Goal: Task Accomplishment & Management: Manage account settings

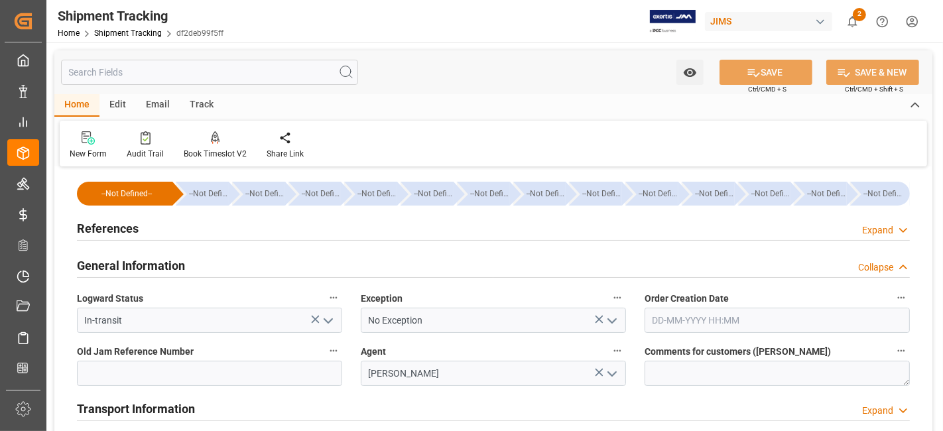
scroll to position [472, 0]
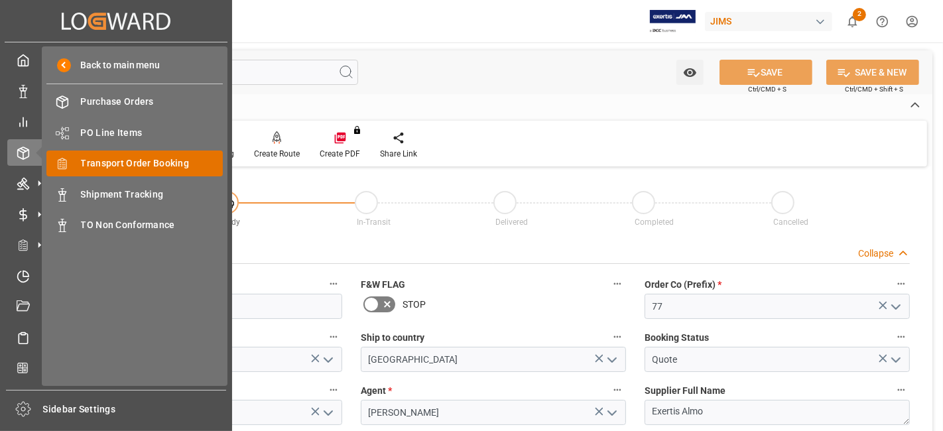
click at [157, 160] on span "Transport Order Booking" at bounding box center [152, 164] width 143 height 14
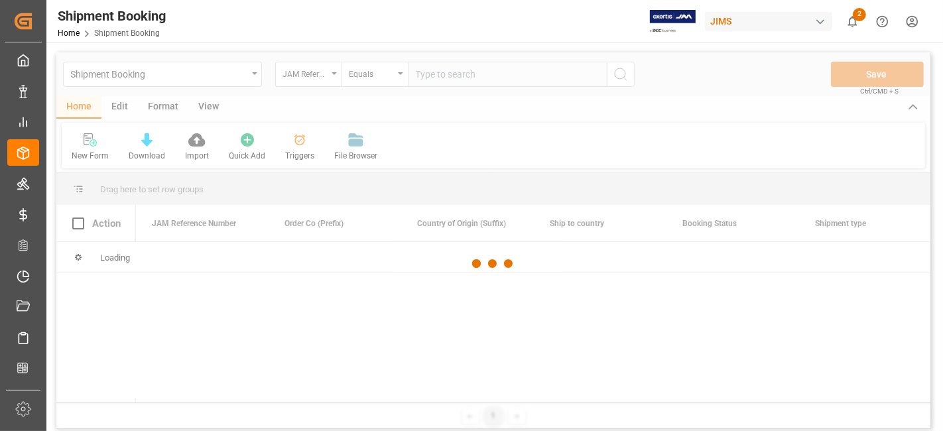
click at [457, 77] on div at bounding box center [493, 263] width 874 height 423
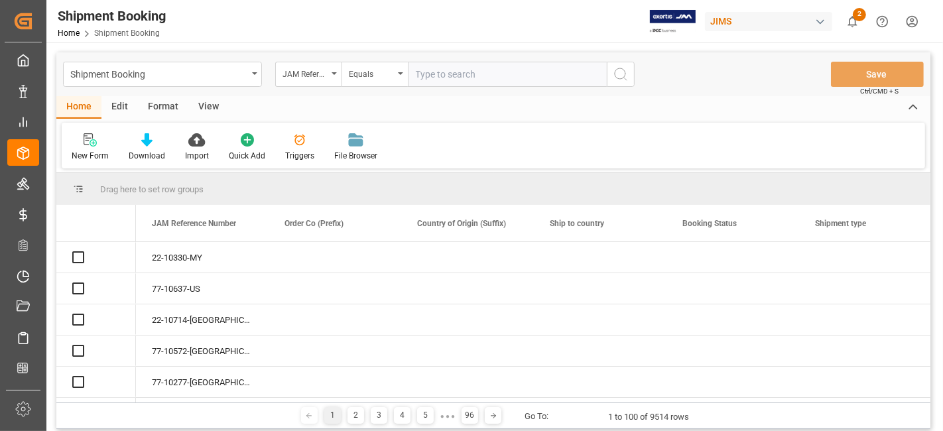
click at [454, 77] on input "text" at bounding box center [507, 74] width 199 height 25
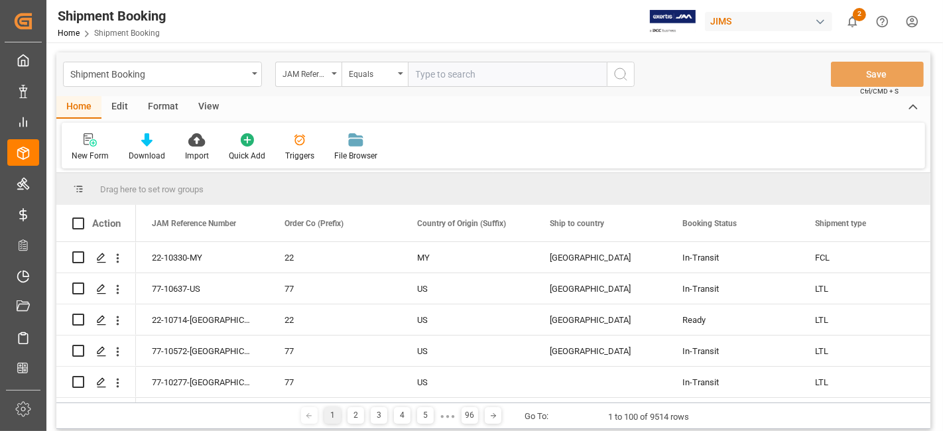
click at [454, 77] on input "text" at bounding box center [507, 74] width 199 height 25
paste input "77-10413-US"
type input "77-10413-US"
click at [618, 76] on icon "search button" at bounding box center [621, 74] width 16 height 16
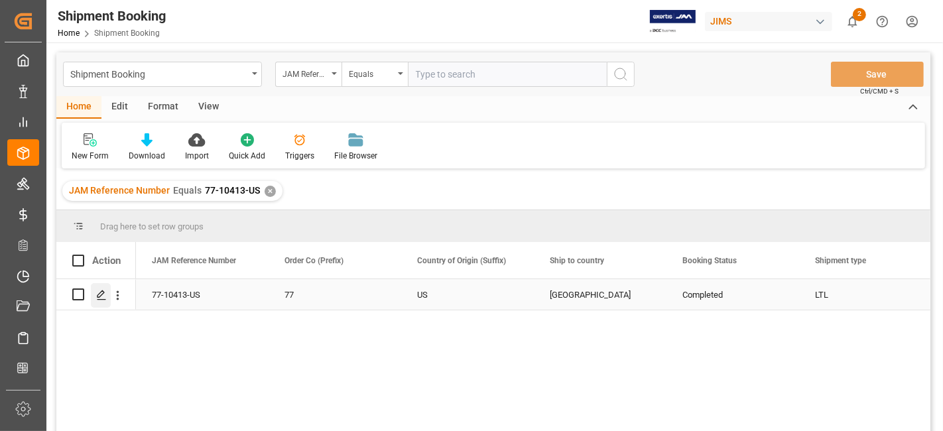
click at [104, 298] on icon "Press SPACE to select this row." at bounding box center [101, 295] width 11 height 11
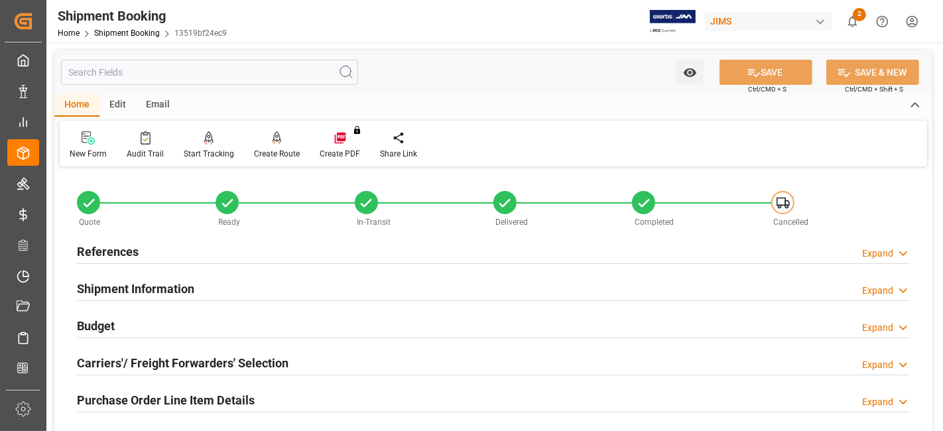
click at [144, 343] on div "Budget Expand" at bounding box center [494, 326] width 852 height 37
click at [139, 355] on h2 "Carriers'/ Freight Forwarders' Selection" at bounding box center [183, 363] width 212 height 18
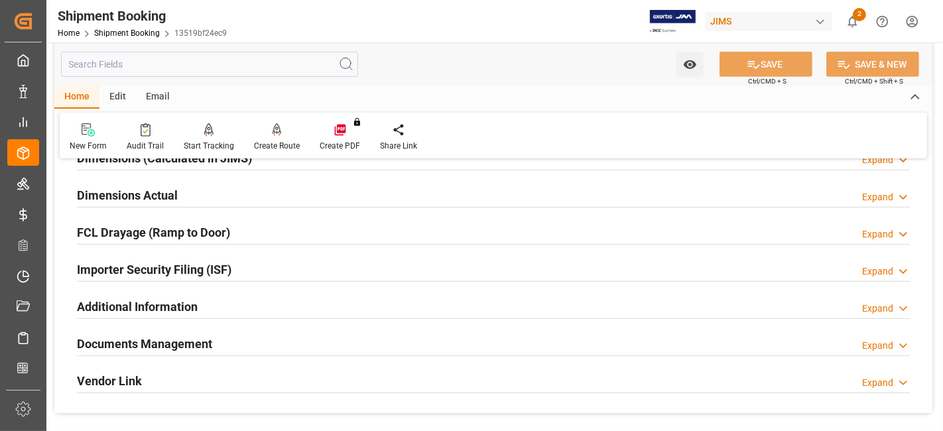
click at [137, 336] on h2 "Documents Management" at bounding box center [144, 344] width 135 height 18
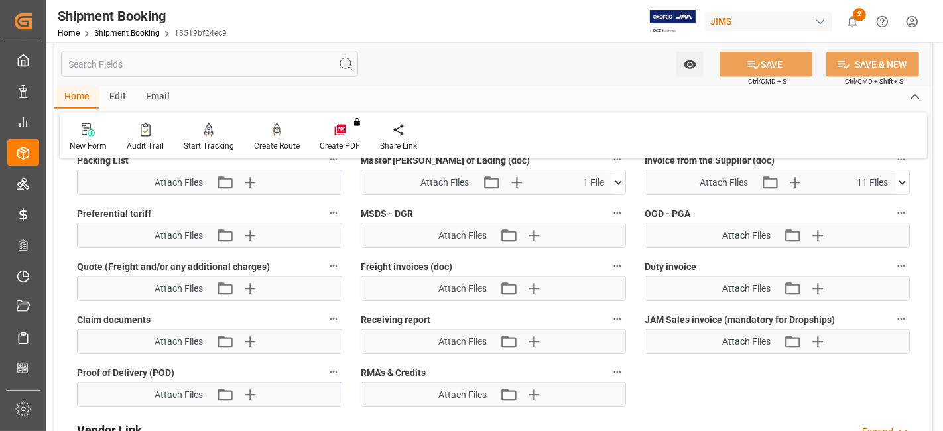
scroll to position [1120, 0]
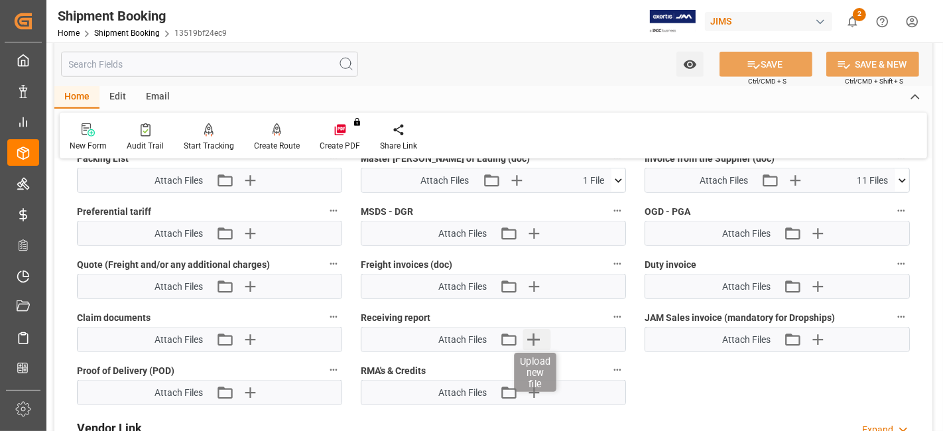
click at [533, 334] on icon "button" at bounding box center [533, 339] width 21 height 21
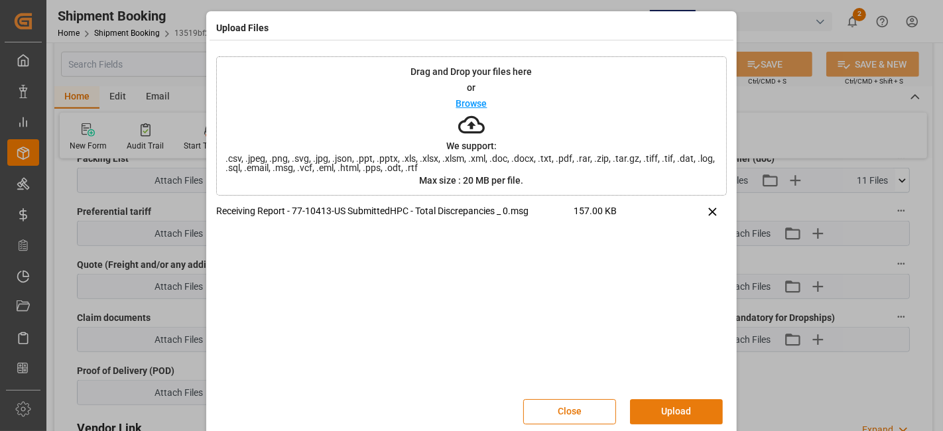
click at [670, 412] on button "Upload" at bounding box center [676, 411] width 93 height 25
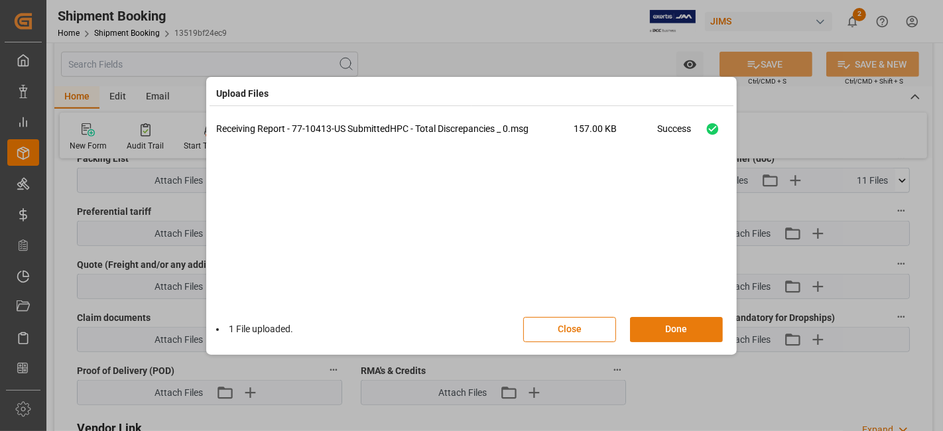
click at [663, 331] on button "Done" at bounding box center [676, 329] width 93 height 25
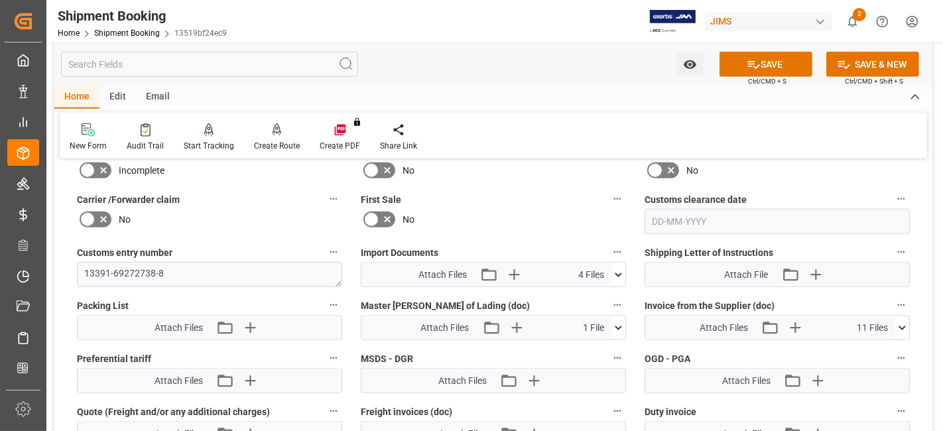
scroll to position [943, 0]
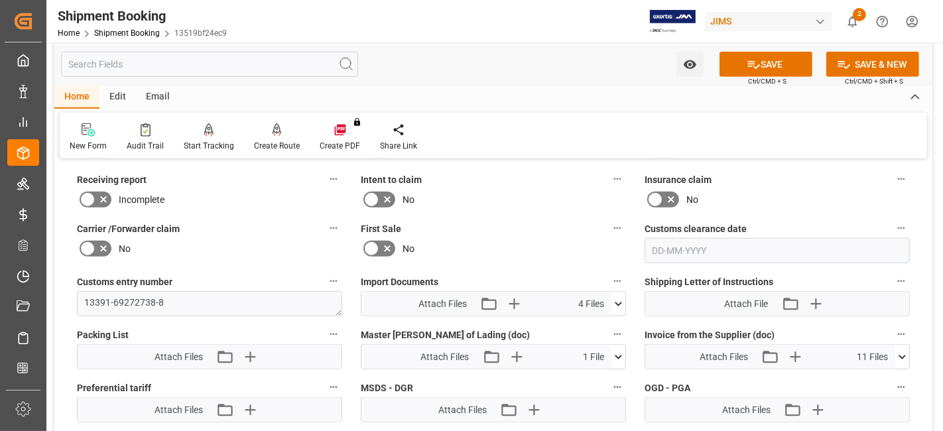
click at [104, 197] on icon at bounding box center [103, 200] width 7 height 7
click at [0, 0] on input "checkbox" at bounding box center [0, 0] width 0 height 0
click at [755, 63] on icon at bounding box center [754, 65] width 14 height 14
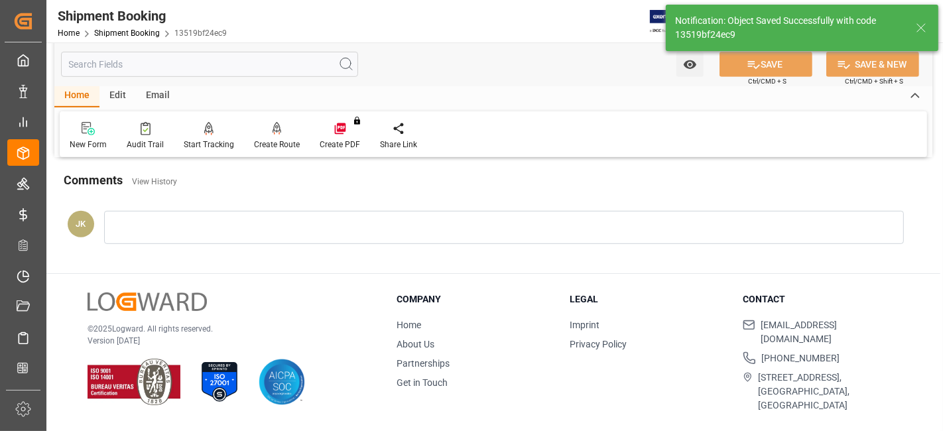
scroll to position [561, 0]
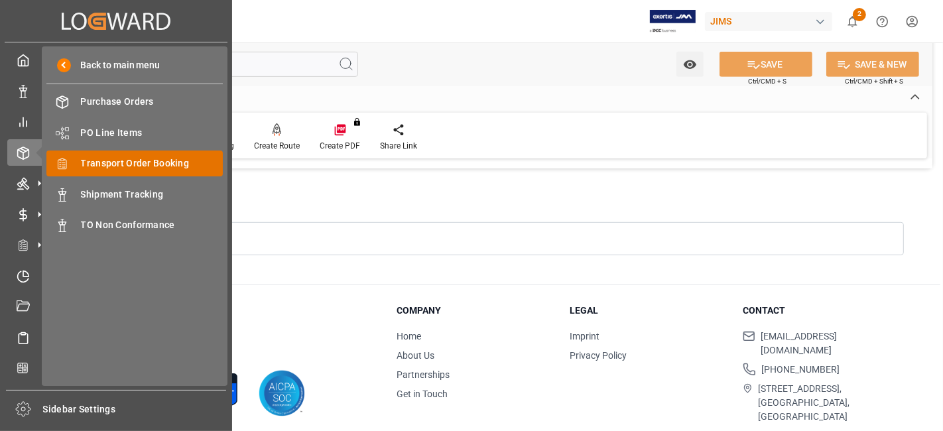
click at [148, 172] on div "Transport Order Booking Transport Order Booking" at bounding box center [134, 164] width 176 height 26
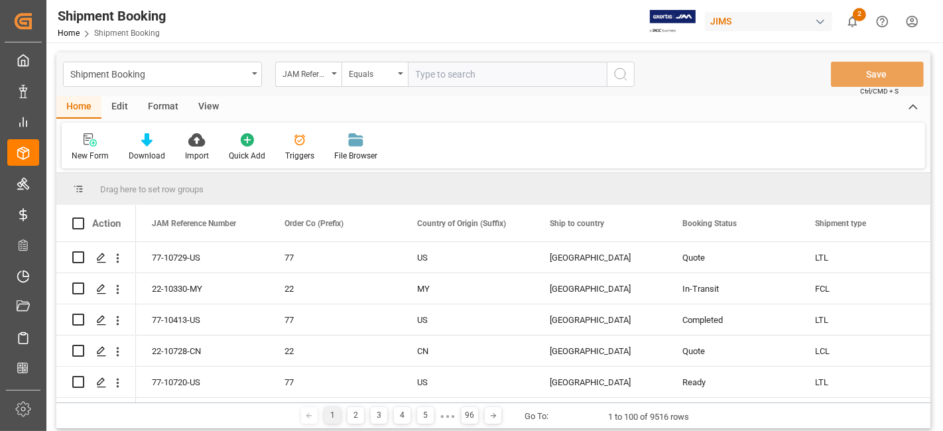
click at [429, 74] on input "text" at bounding box center [507, 74] width 199 height 25
type input "77-10216-GB"
click at [620, 78] on icon "search button" at bounding box center [621, 74] width 16 height 16
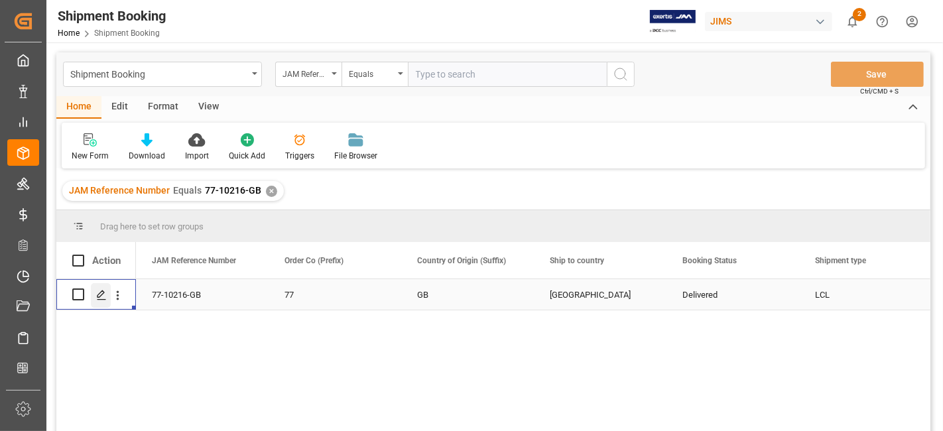
click at [100, 294] on icon "Press SPACE to select this row." at bounding box center [101, 295] width 11 height 11
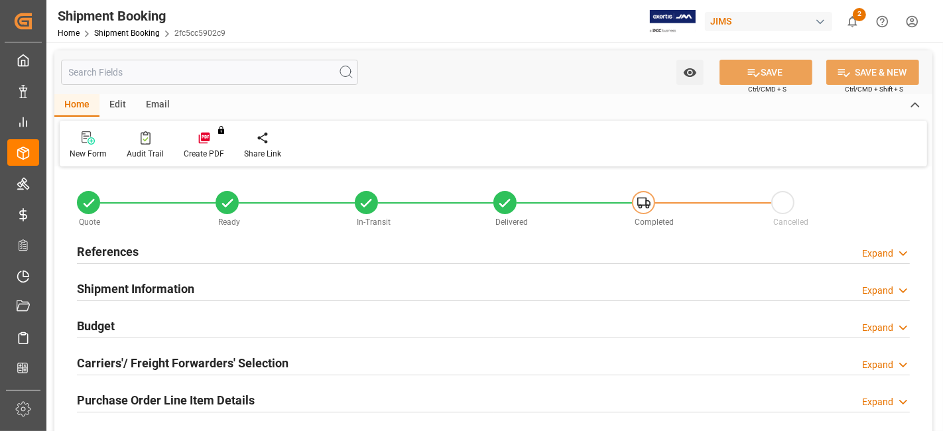
type input "0"
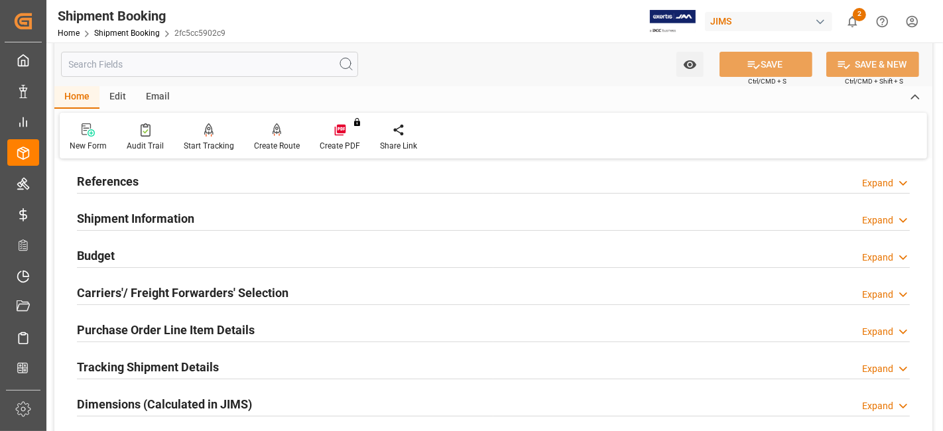
scroll to position [74, 0]
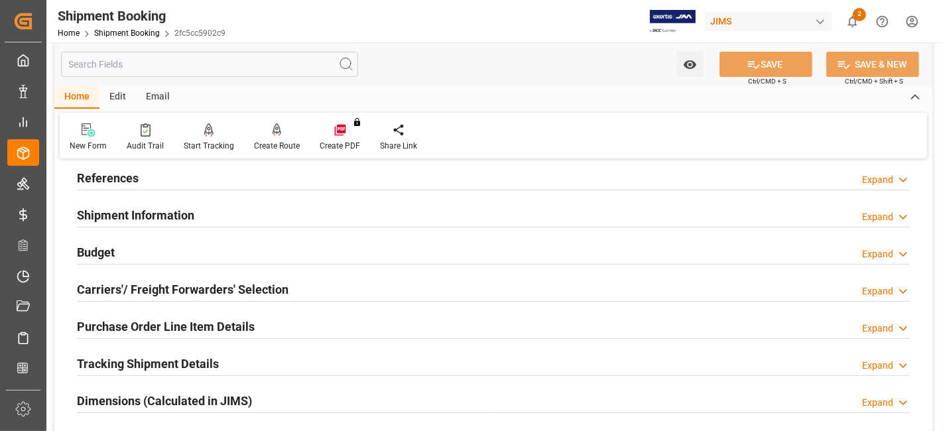
click at [233, 395] on h2 "Dimensions (Calculated in JIMS)" at bounding box center [164, 401] width 175 height 18
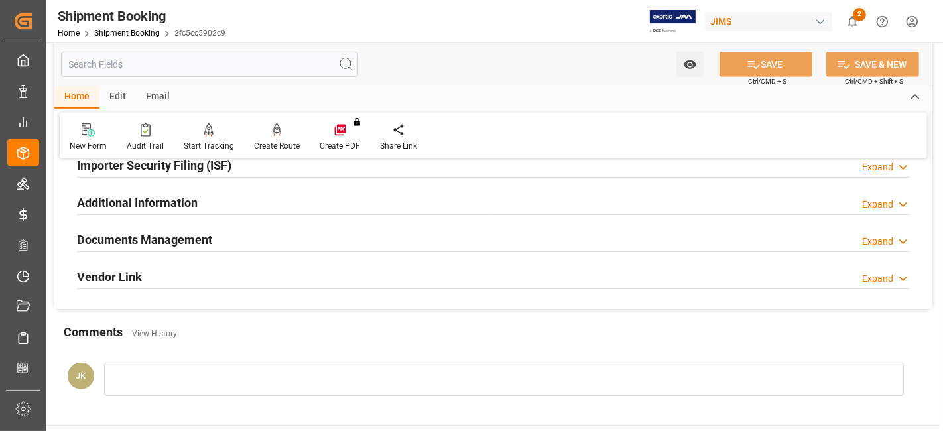
scroll to position [634, 0]
click at [176, 230] on h2 "Documents Management" at bounding box center [144, 239] width 135 height 18
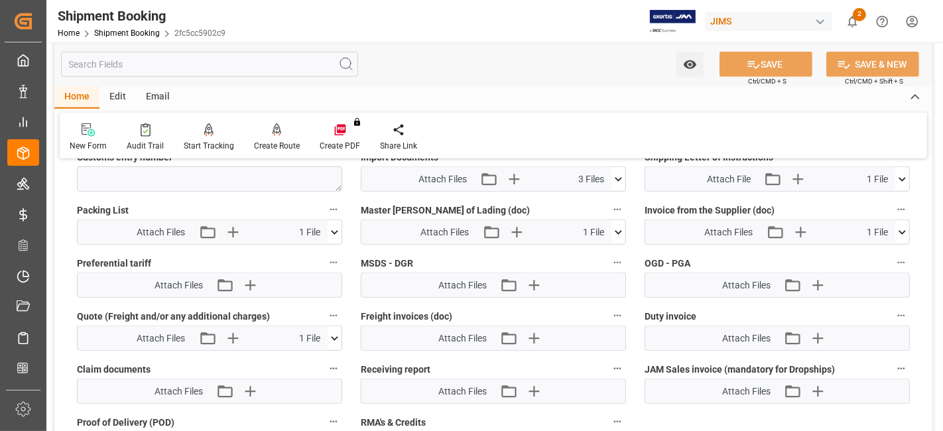
scroll to position [958, 0]
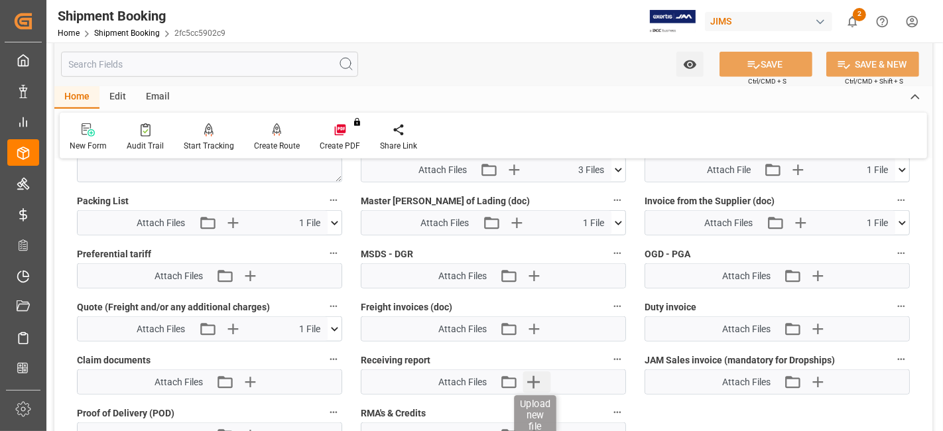
click at [528, 373] on icon "button" at bounding box center [533, 381] width 21 height 21
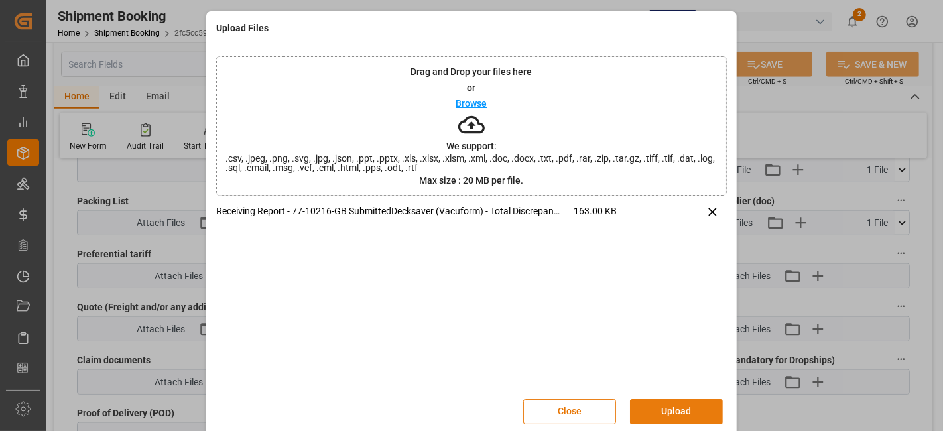
click at [675, 412] on button "Upload" at bounding box center [676, 411] width 93 height 25
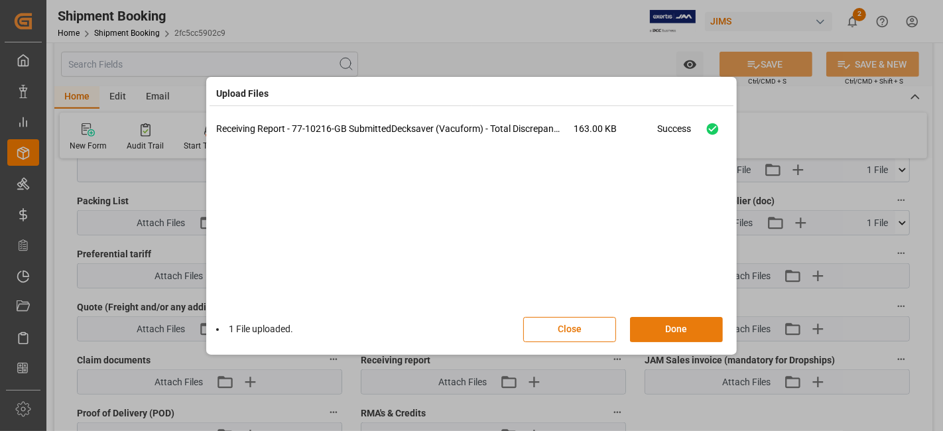
click at [651, 329] on button "Done" at bounding box center [676, 329] width 93 height 25
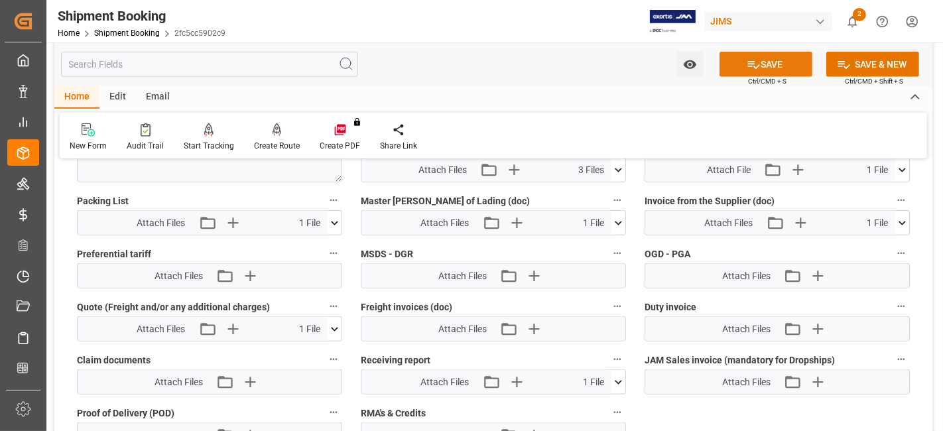
click at [750, 63] on icon at bounding box center [754, 65] width 14 height 14
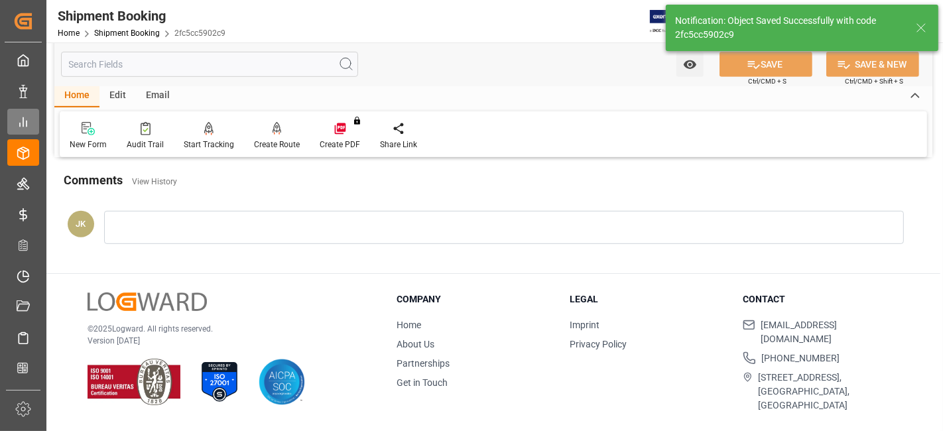
scroll to position [561, 0]
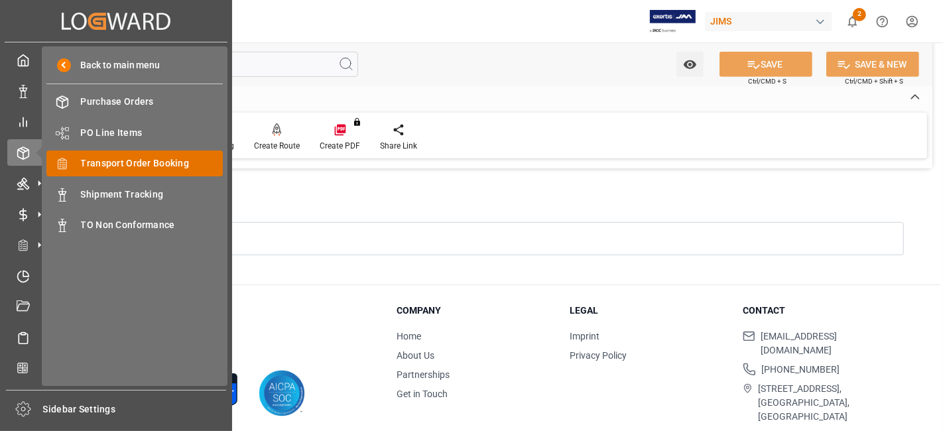
click at [153, 164] on span "Transport Order Booking" at bounding box center [152, 164] width 143 height 14
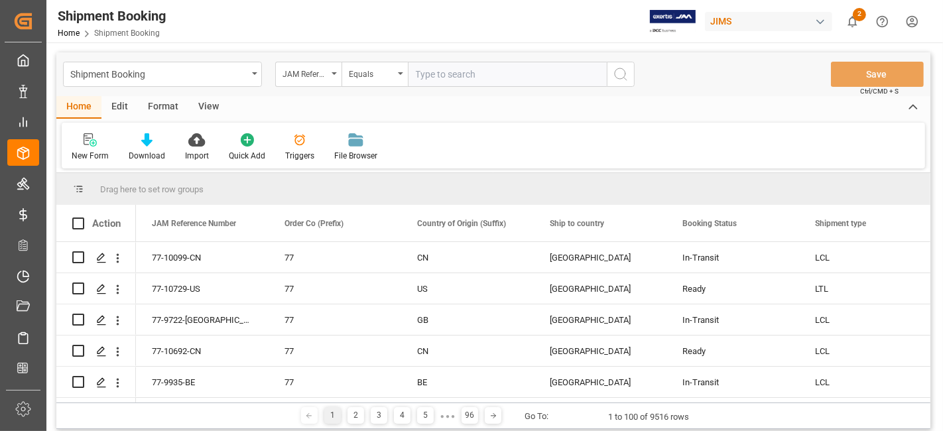
click at [426, 78] on input "text" at bounding box center [507, 74] width 199 height 25
type input "77-10718-US"
click at [629, 78] on button "search button" at bounding box center [621, 74] width 28 height 25
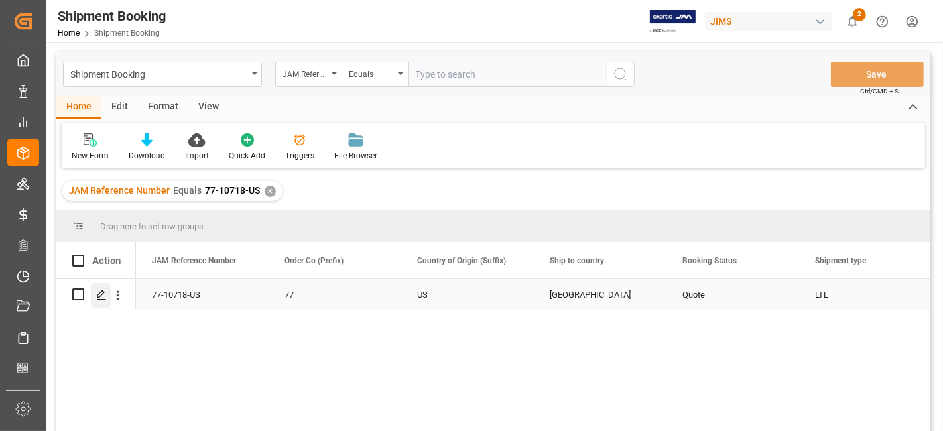
click at [101, 298] on icon "Press SPACE to select this row." at bounding box center [101, 295] width 11 height 11
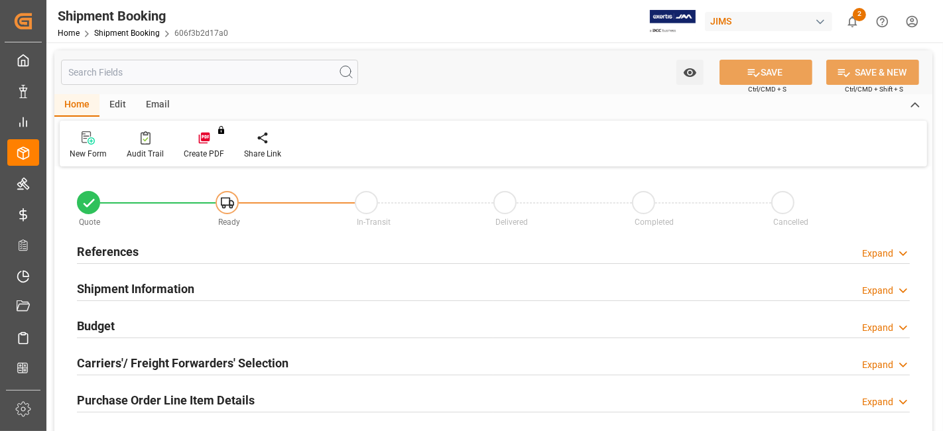
type input "0"
type input "[DATE]"
click at [149, 235] on div "References Expand" at bounding box center [494, 252] width 852 height 37
click at [151, 247] on div "References Expand" at bounding box center [493, 250] width 833 height 25
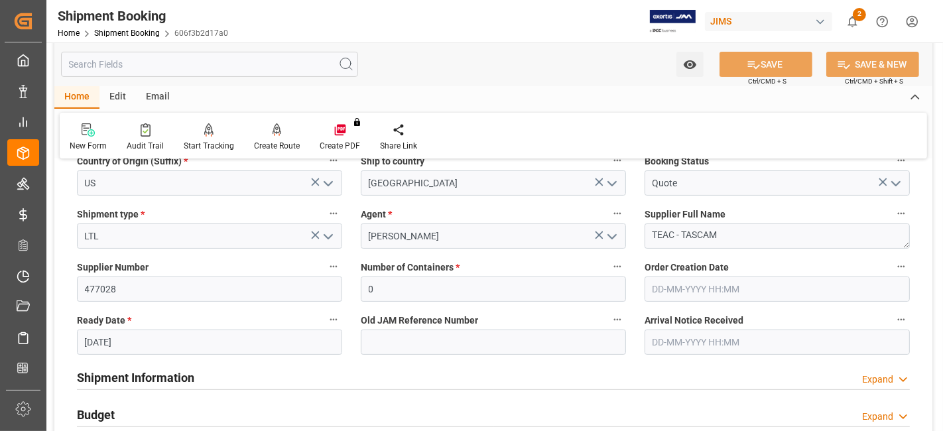
scroll to position [206, 0]
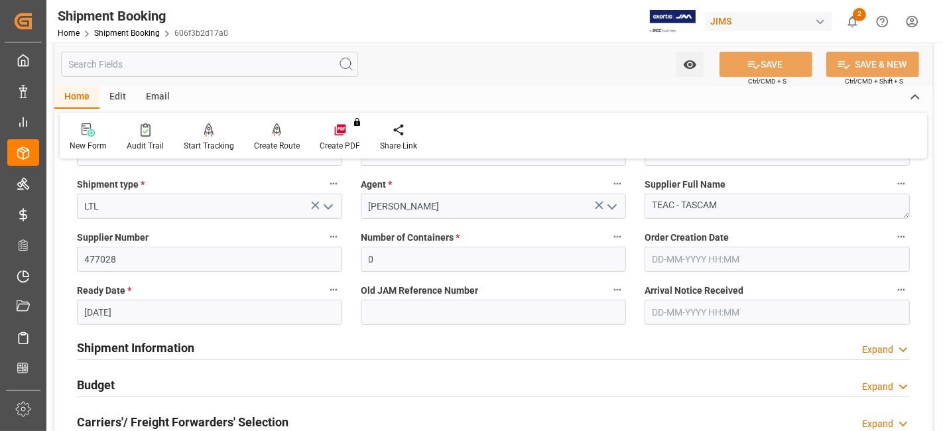
click at [145, 345] on h2 "Shipment Information" at bounding box center [135, 348] width 117 height 18
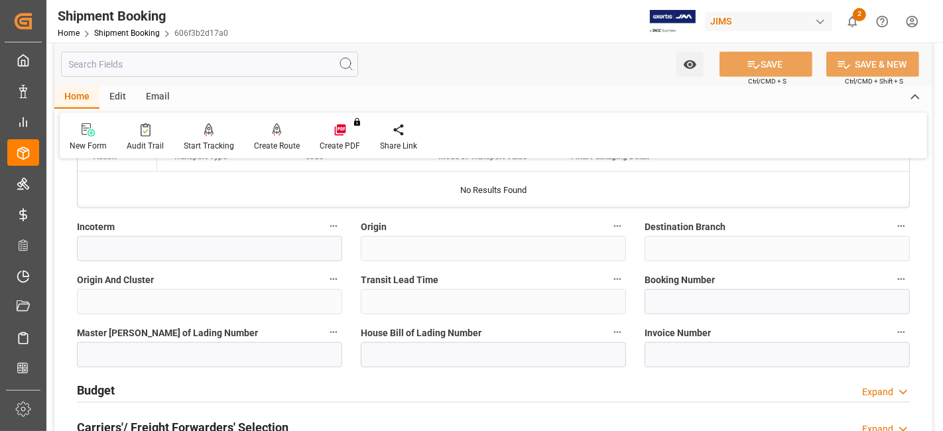
scroll to position [766, 0]
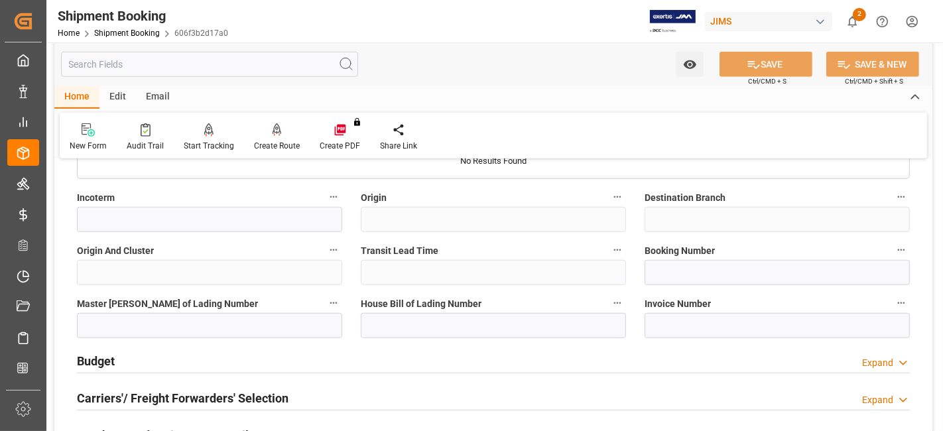
click at [121, 362] on div "Budget Expand" at bounding box center [493, 360] width 833 height 25
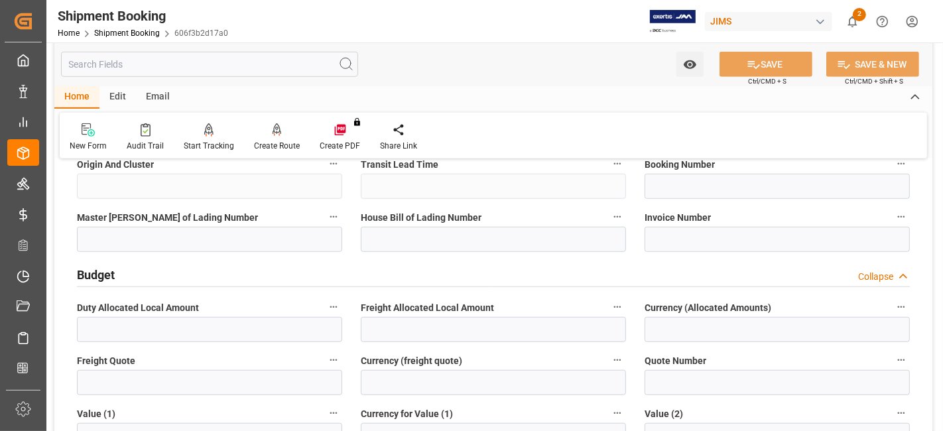
scroll to position [854, 0]
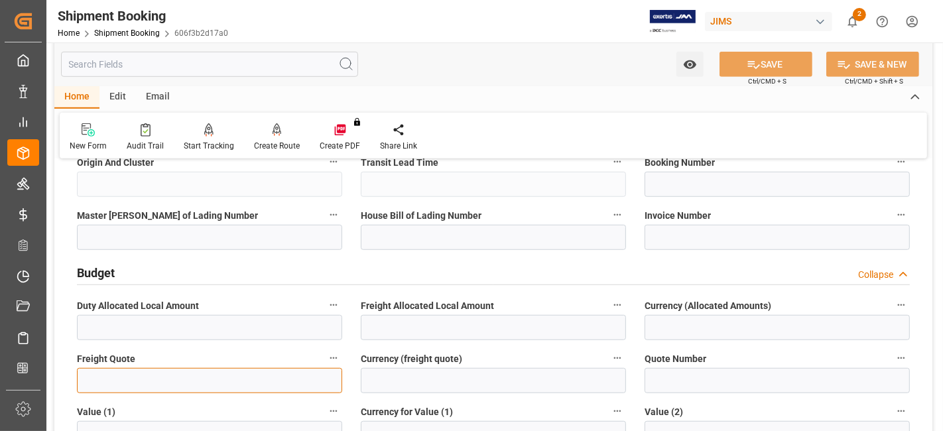
click at [123, 382] on input "text" at bounding box center [209, 380] width 265 height 25
type input "200"
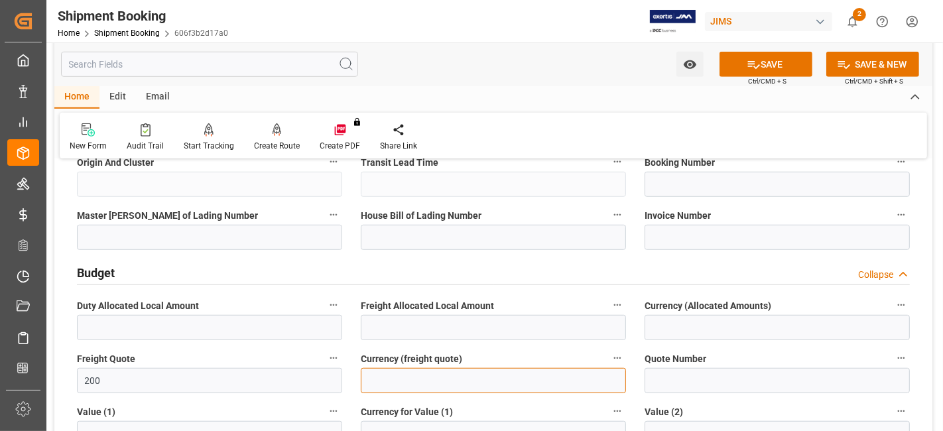
click at [424, 386] on input at bounding box center [493, 380] width 265 height 25
type input "CAD"
click at [747, 68] on icon at bounding box center [754, 65] width 14 height 14
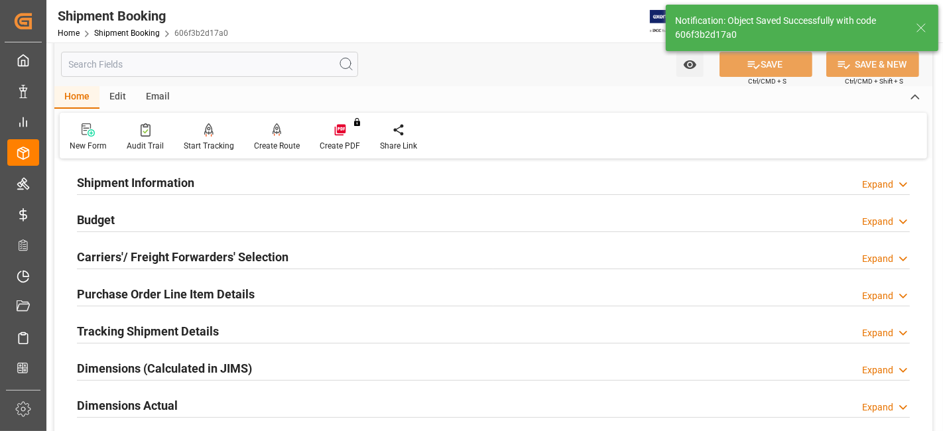
scroll to position [129, 0]
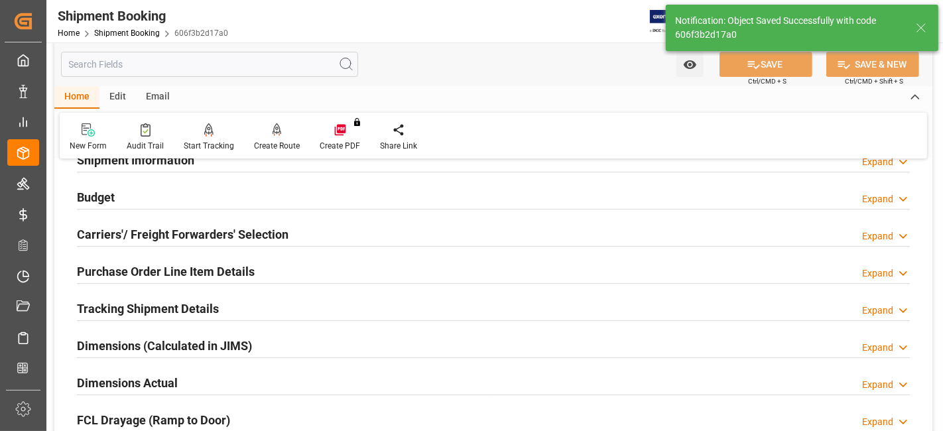
click at [150, 231] on h2 "Carriers'/ Freight Forwarders' Selection" at bounding box center [183, 235] width 212 height 18
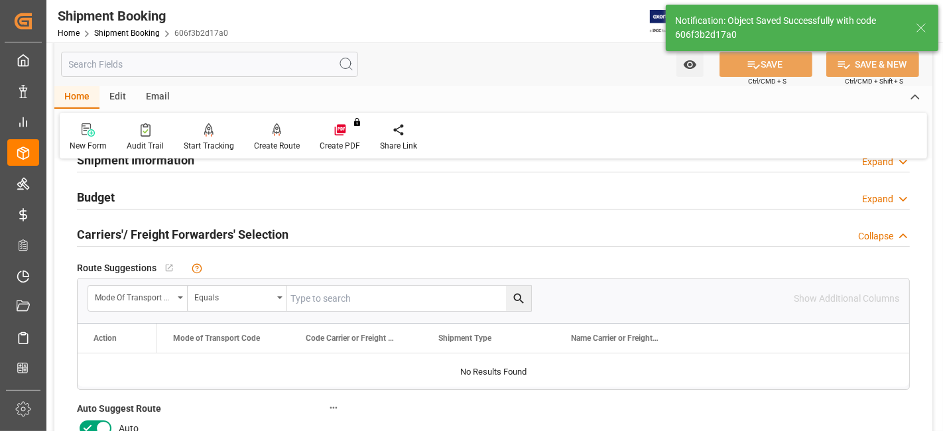
click at [90, 421] on icon at bounding box center [88, 429] width 16 height 16
click at [0, 0] on input "checkbox" at bounding box center [0, 0] width 0 height 0
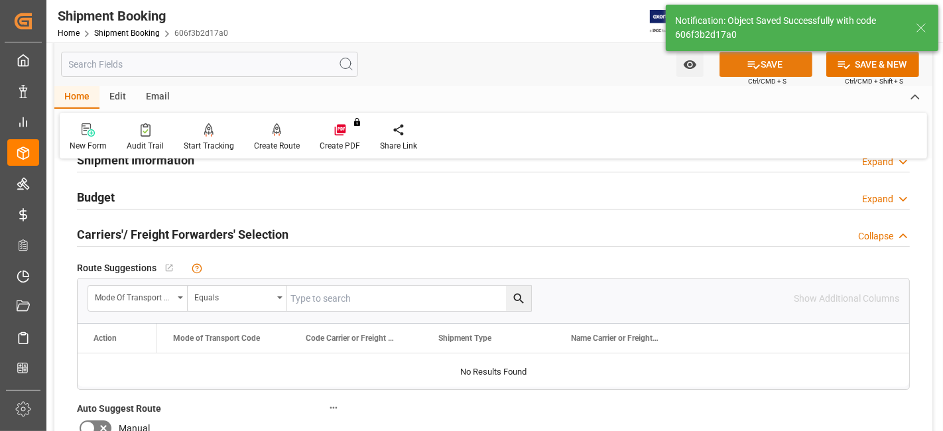
click at [755, 60] on icon at bounding box center [754, 65] width 14 height 14
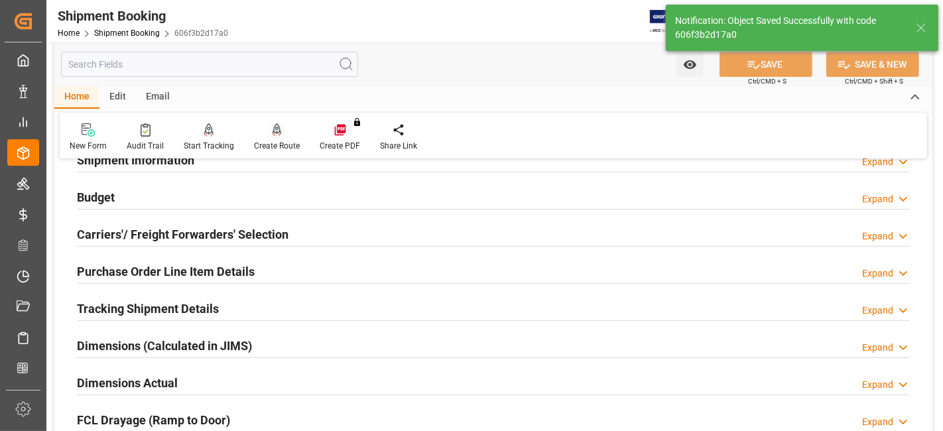
click at [277, 145] on div "Create Route" at bounding box center [277, 146] width 46 height 12
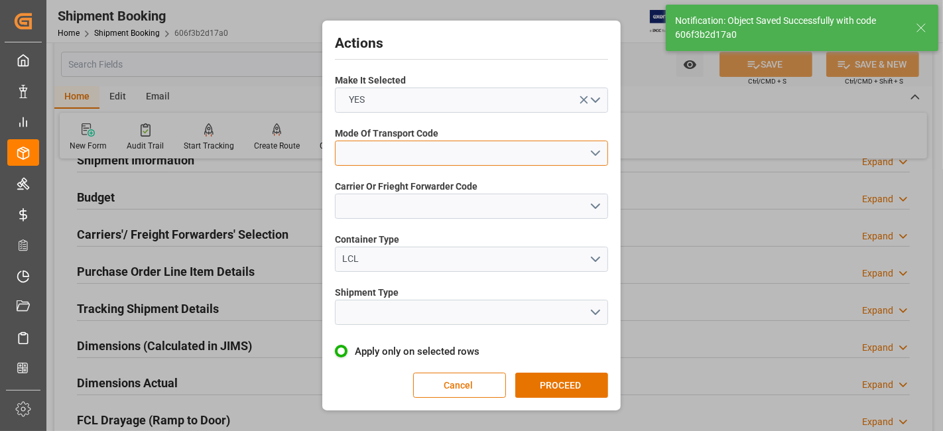
click at [594, 154] on button "open menu" at bounding box center [471, 153] width 273 height 25
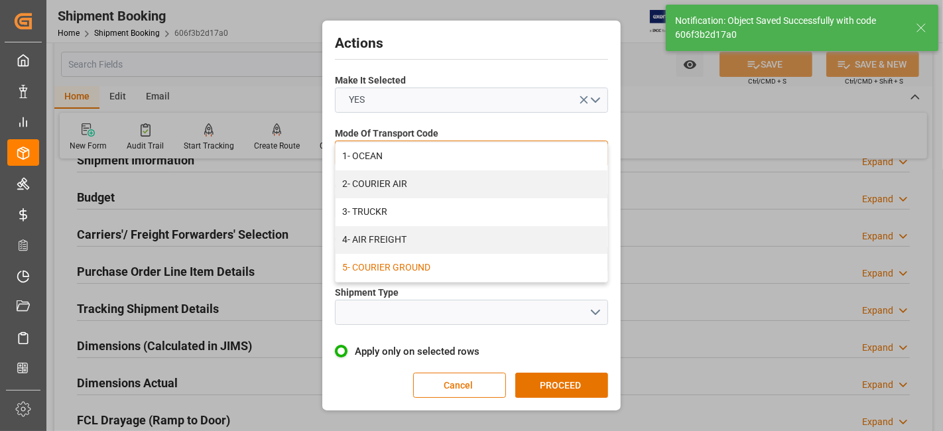
click at [480, 263] on div "5- COURIER GROUND" at bounding box center [472, 268] width 272 height 28
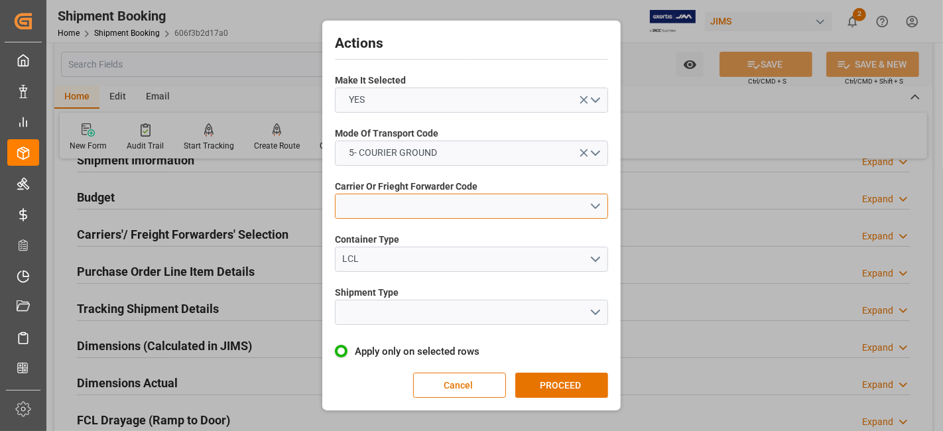
click at [604, 200] on button "open menu" at bounding box center [471, 206] width 273 height 25
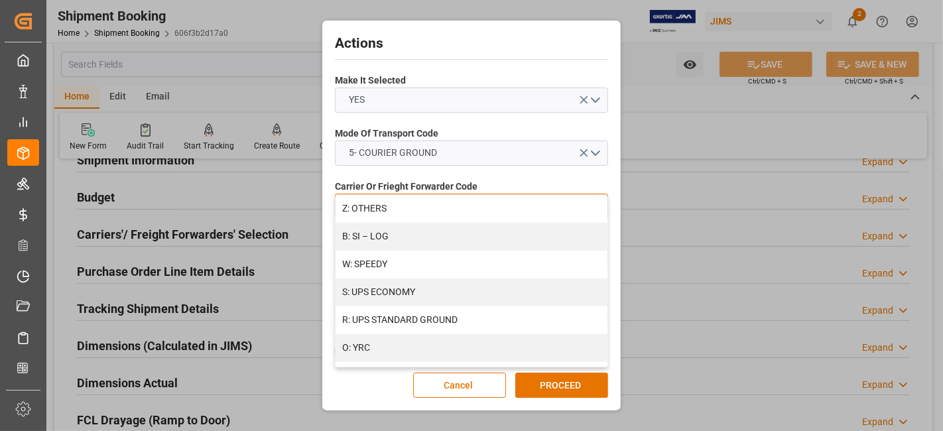
scroll to position [789, 0]
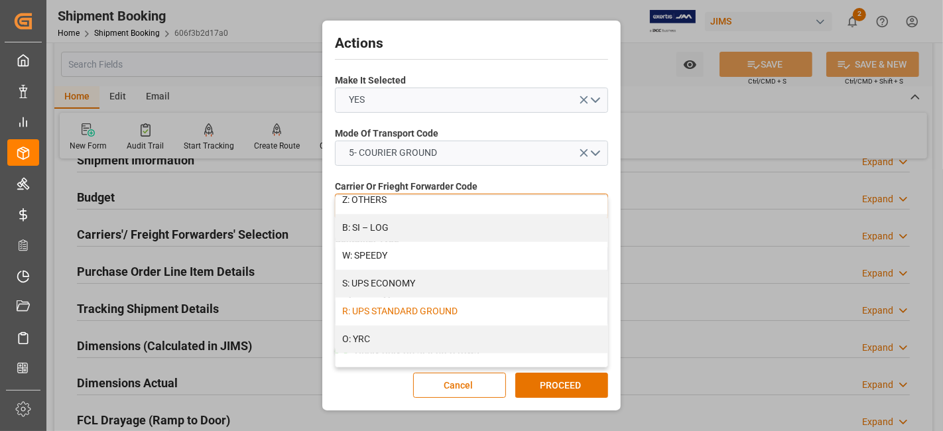
click at [535, 316] on div "R: UPS STANDARD GROUND" at bounding box center [472, 312] width 272 height 28
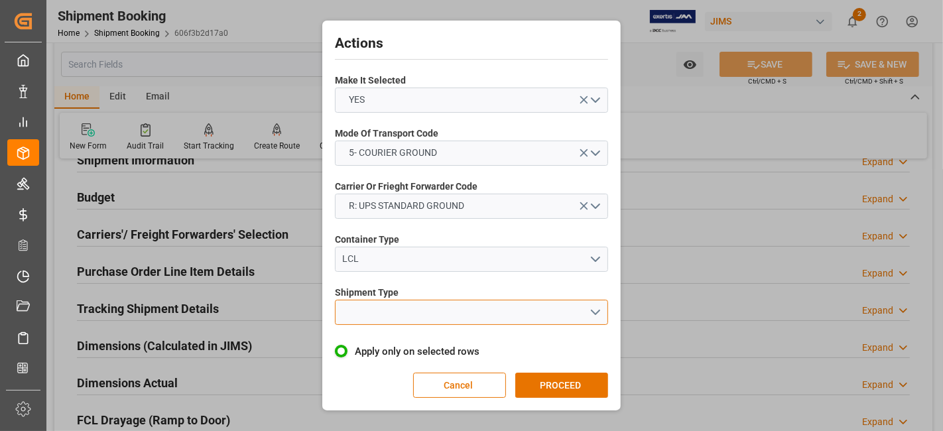
click at [594, 308] on button "open menu" at bounding box center [471, 312] width 273 height 25
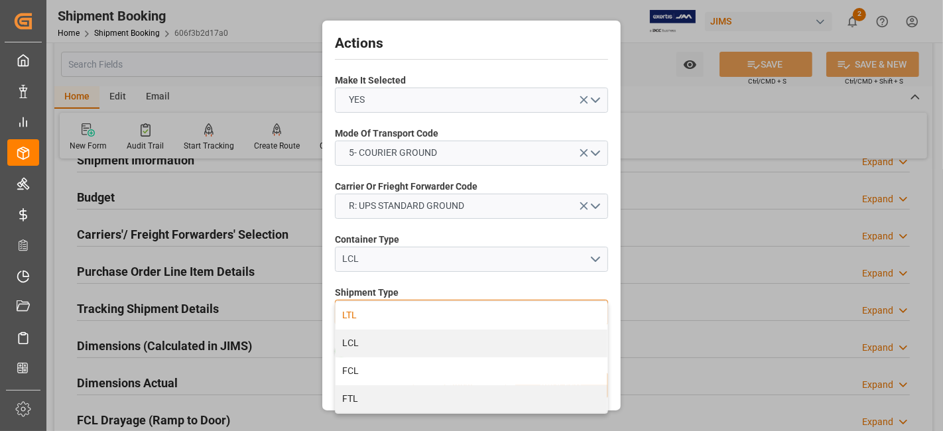
click at [498, 313] on div "LTL" at bounding box center [472, 316] width 272 height 28
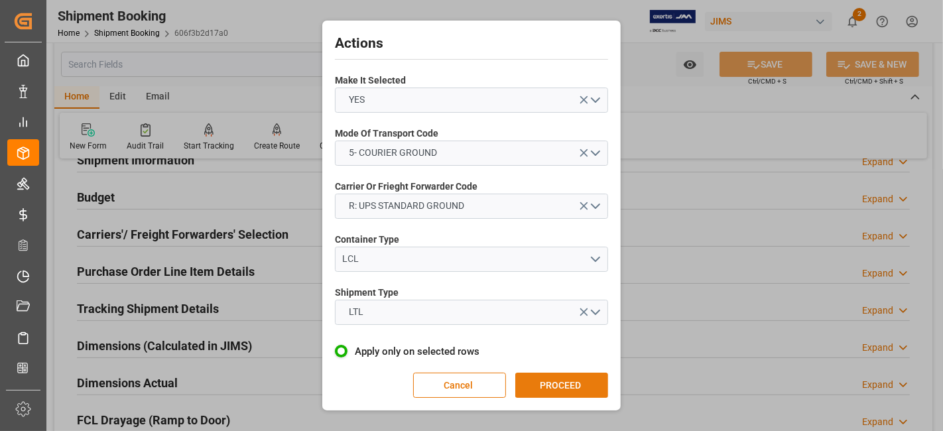
click at [564, 380] on button "PROCEED" at bounding box center [561, 385] width 93 height 25
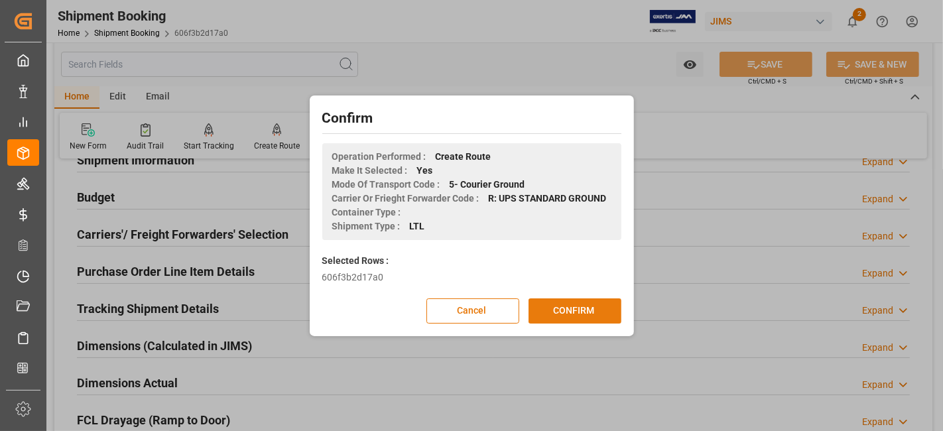
click at [563, 312] on button "CONFIRM" at bounding box center [575, 311] width 93 height 25
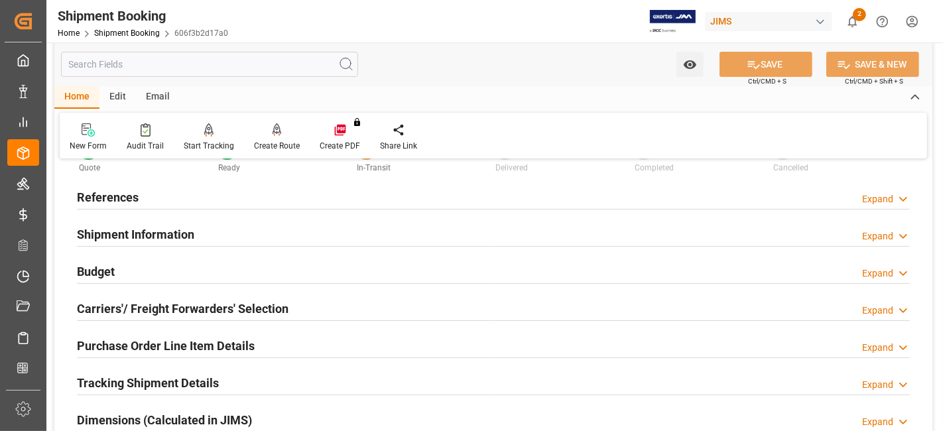
scroll to position [74, 0]
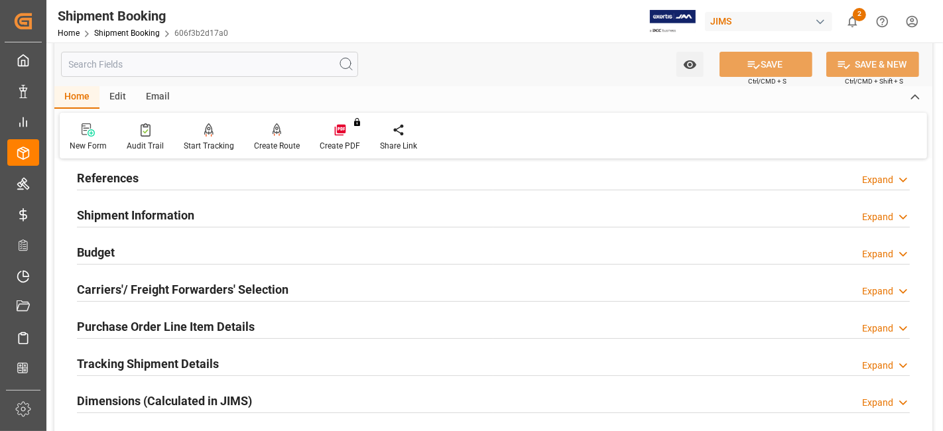
click at [208, 397] on h2 "Dimensions (Calculated in JIMS)" at bounding box center [164, 401] width 175 height 18
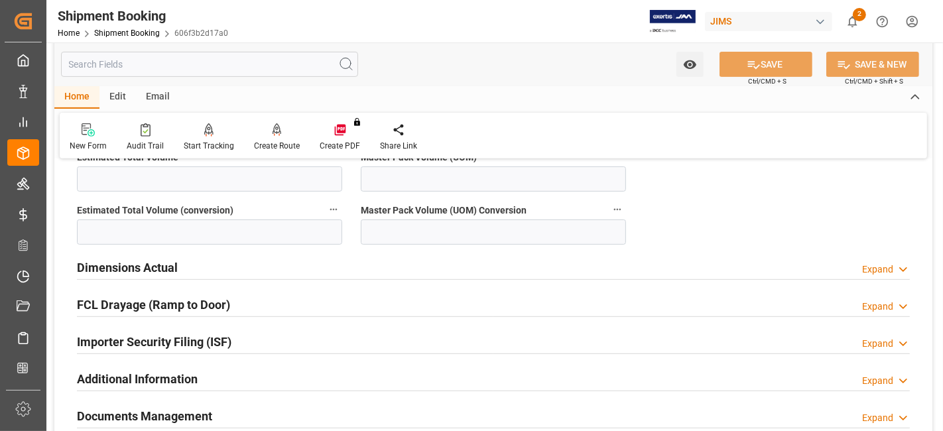
click at [150, 267] on h2 "Dimensions Actual" at bounding box center [127, 268] width 101 height 18
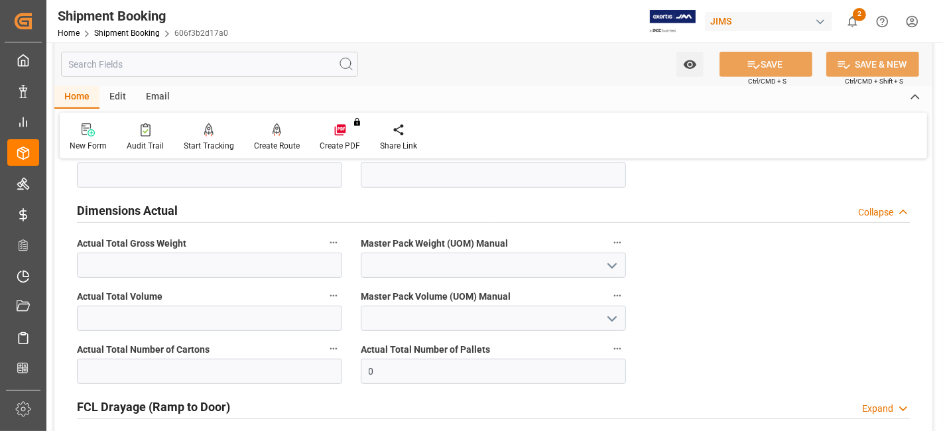
scroll to position [515, 0]
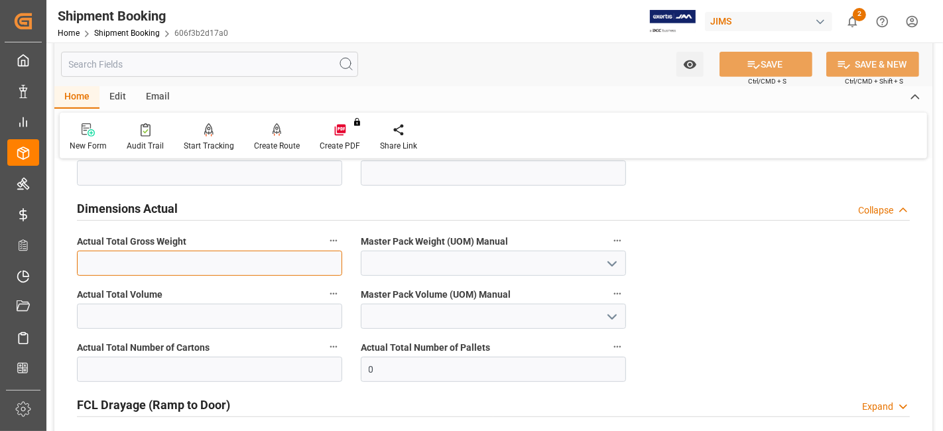
click at [137, 258] on input "text" at bounding box center [209, 263] width 265 height 25
type input "138"
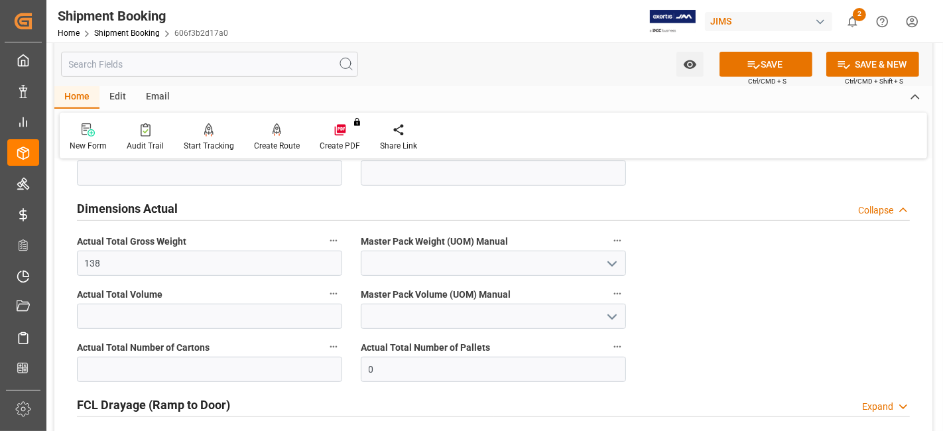
click at [614, 259] on icon "open menu" at bounding box center [612, 264] width 16 height 16
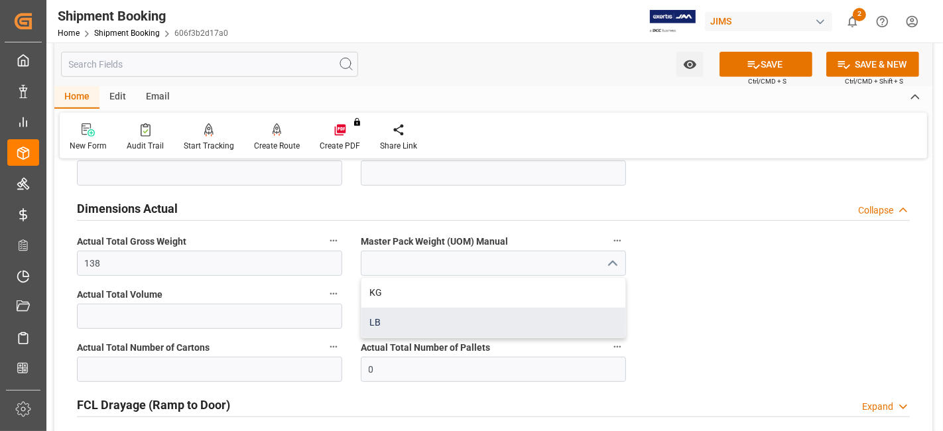
click at [459, 309] on div "LB" at bounding box center [494, 323] width 264 height 30
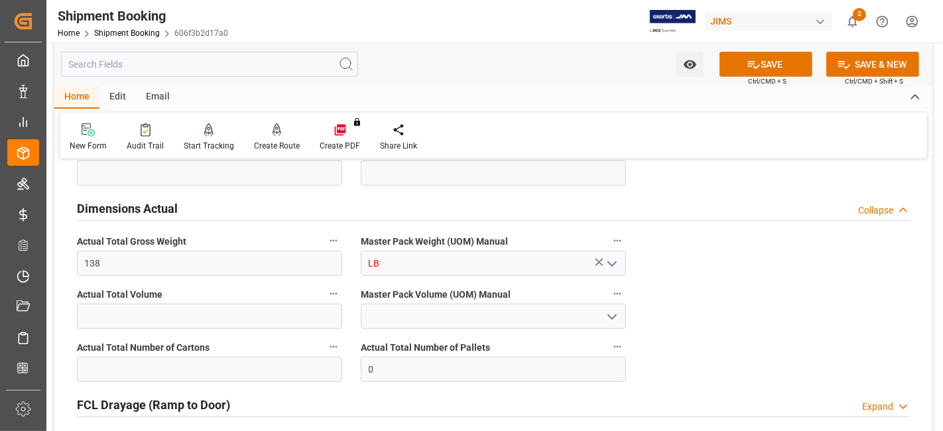
type input "LB"
click at [113, 361] on input "text" at bounding box center [209, 369] width 265 height 25
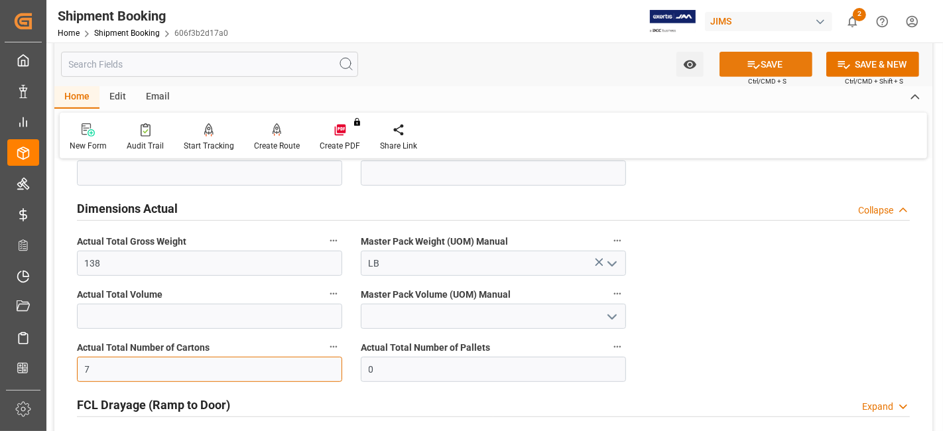
type input "7"
click at [767, 58] on button "SAVE" at bounding box center [766, 64] width 93 height 25
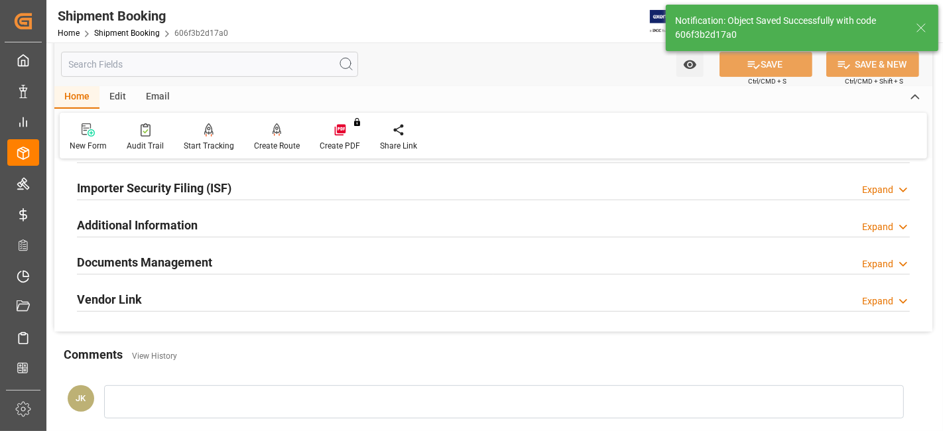
scroll to position [427, 0]
